Goal: Check status

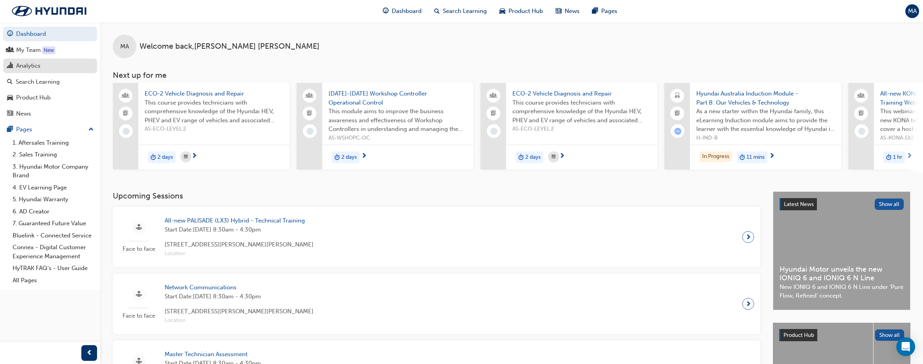
click at [24, 69] on div "Analytics" at bounding box center [28, 65] width 24 height 9
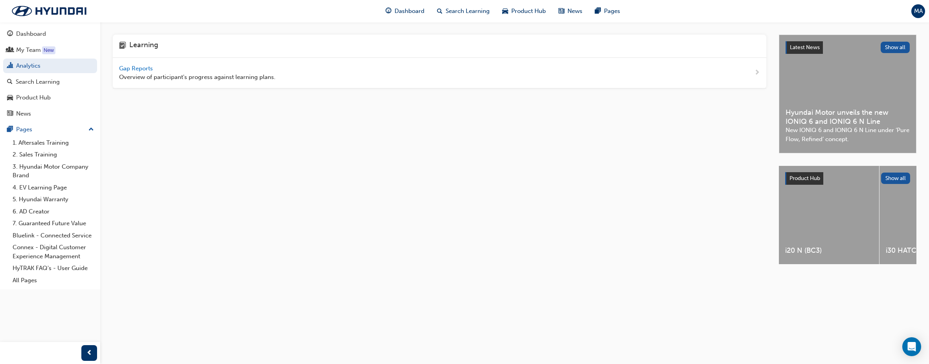
click at [130, 66] on span "Gap Reports" at bounding box center [136, 68] width 35 height 7
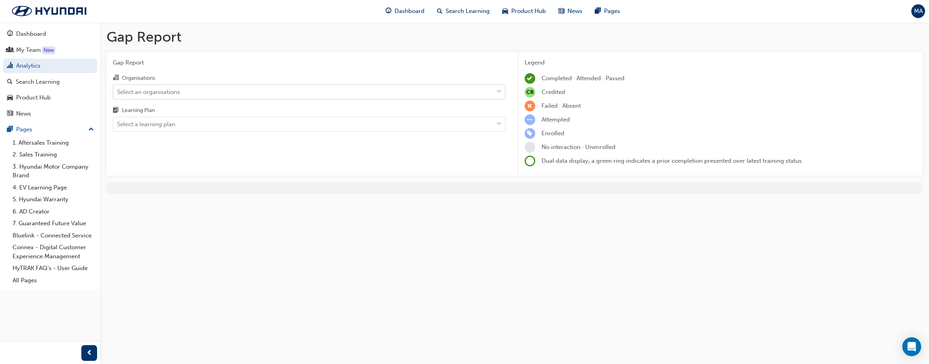
click at [367, 95] on div "Select an organisations" at bounding box center [303, 92] width 380 height 14
click at [118, 95] on input "Organisations Select an organisations" at bounding box center [117, 91] width 1 height 7
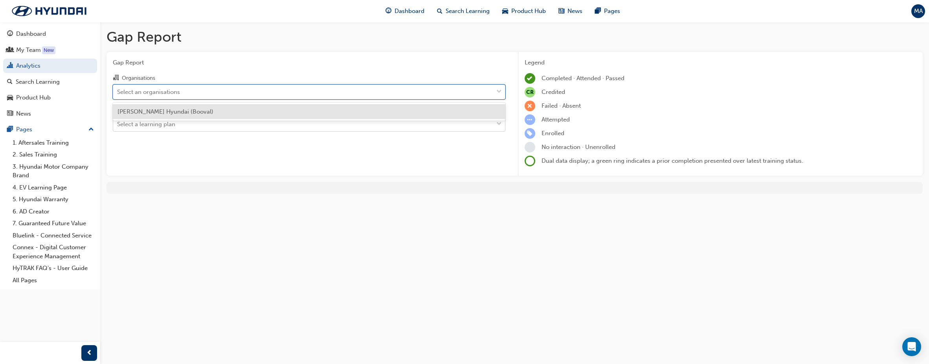
drag, startPoint x: 360, startPoint y: 114, endPoint x: 373, endPoint y: 124, distance: 16.0
click at [361, 115] on div "[PERSON_NAME] Hyundai (Booval)" at bounding box center [309, 111] width 393 height 15
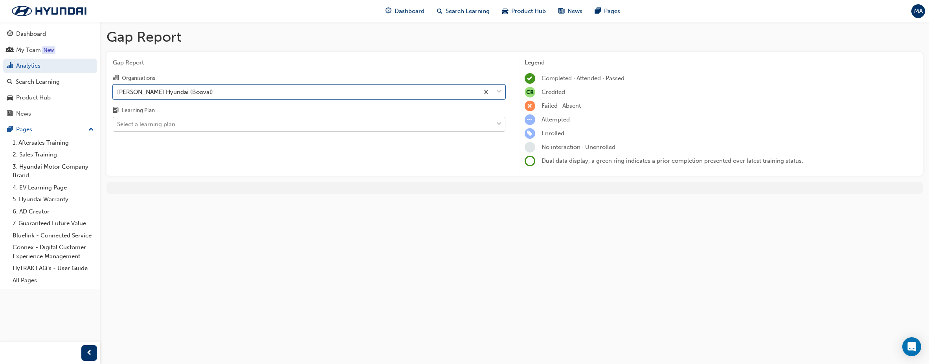
click at [377, 126] on div "Select a learning plan" at bounding box center [303, 125] width 380 height 14
click at [118, 126] on input "Learning Plan Select a learning plan" at bounding box center [117, 124] width 1 height 7
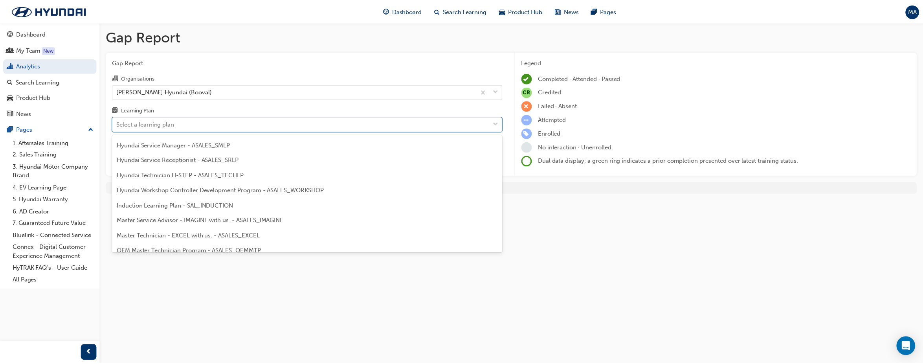
scroll to position [237, 0]
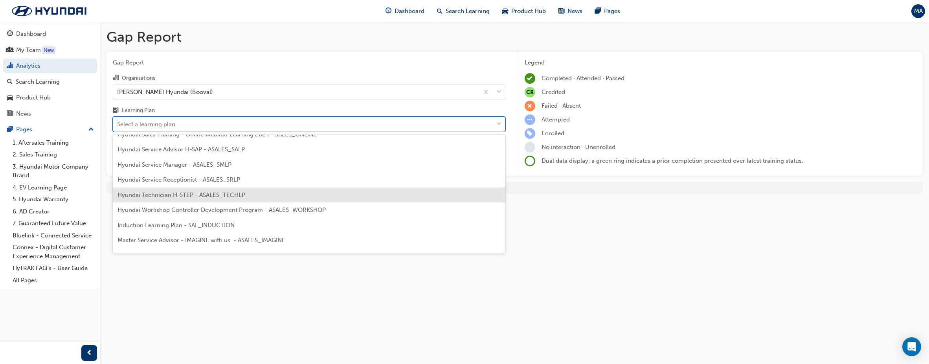
click at [312, 196] on div "Hyundai Technician H-STEP - ASALES_TECHLP" at bounding box center [309, 194] width 393 height 15
